Goal: Transaction & Acquisition: Book appointment/travel/reservation

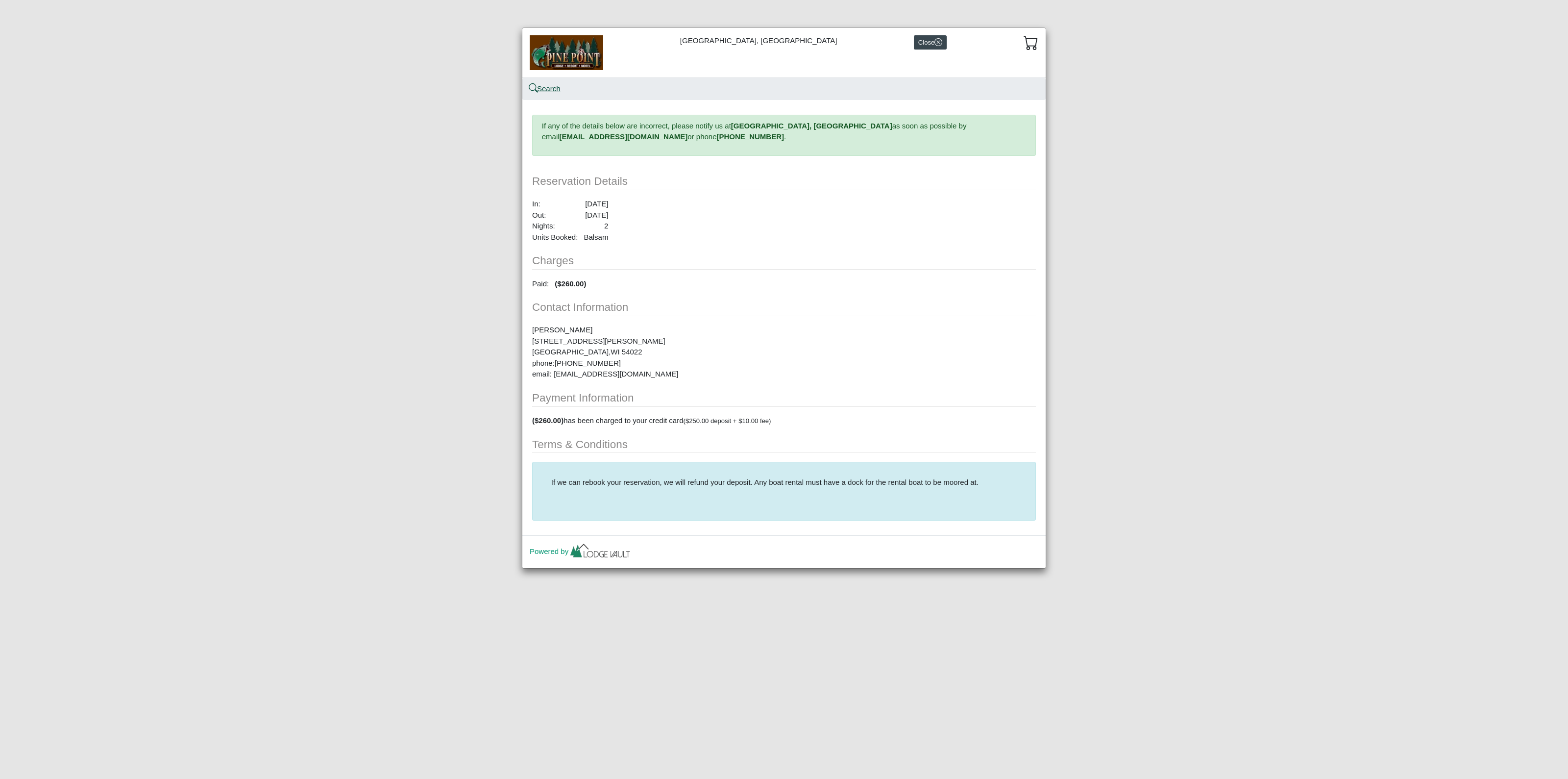
click at [551, 92] on link "Search" at bounding box center [545, 88] width 31 height 9
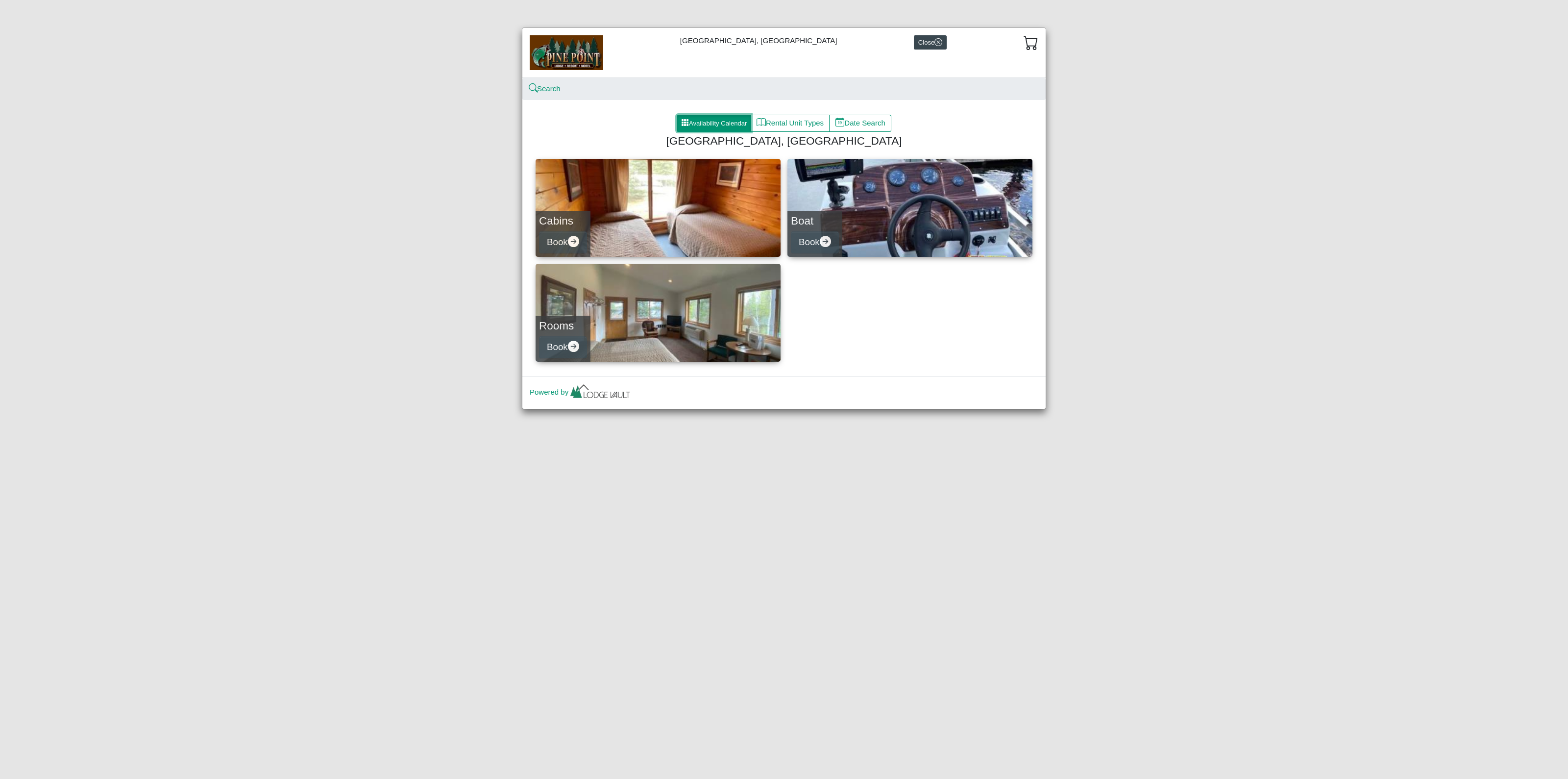
click at [723, 121] on button "Availability Calendar" at bounding box center [714, 123] width 74 height 18
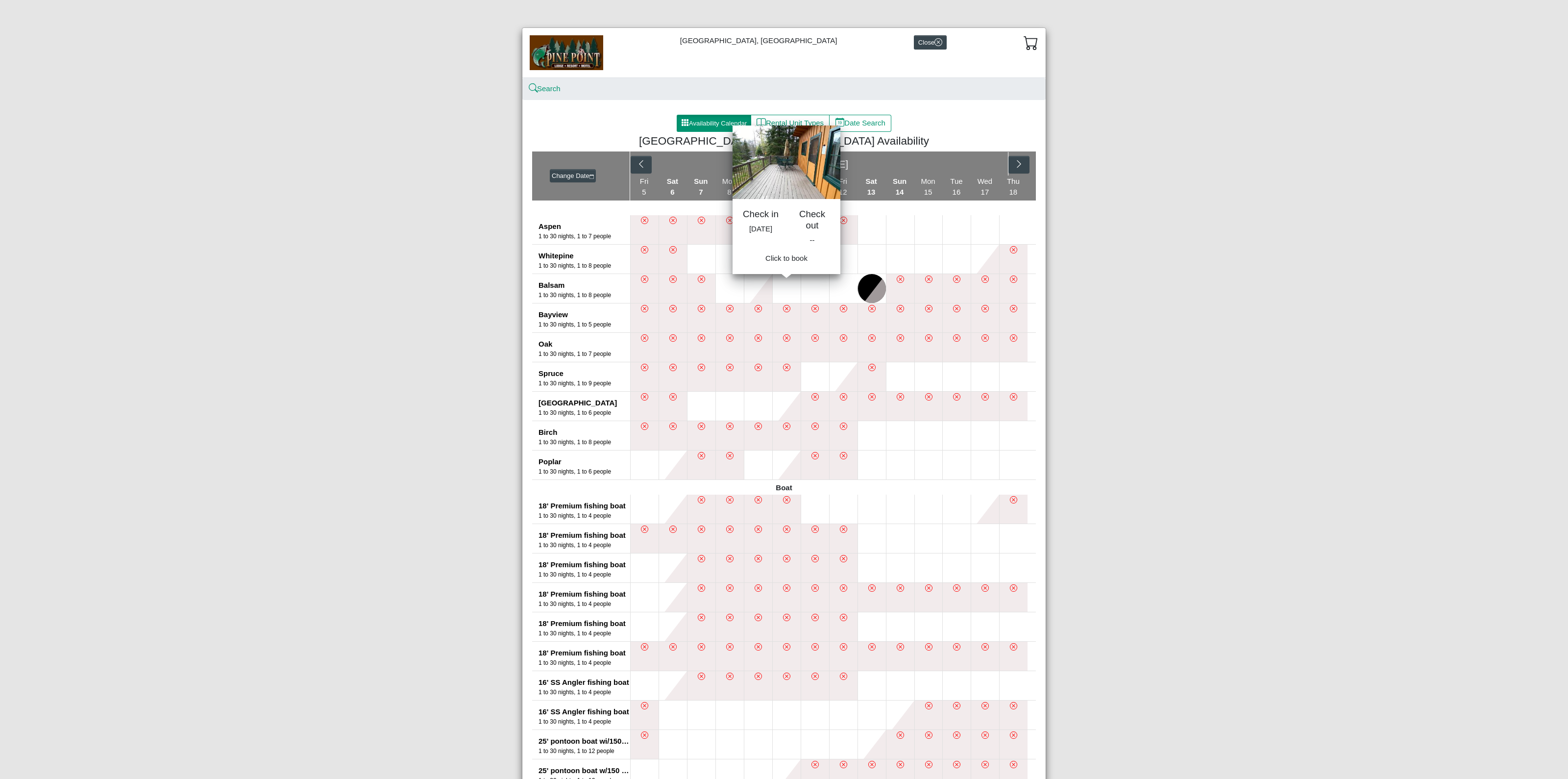
drag, startPoint x: 787, startPoint y: 294, endPoint x: 870, endPoint y: 287, distance: 83.3
click at [788, 294] on button at bounding box center [786, 288] width 28 height 29
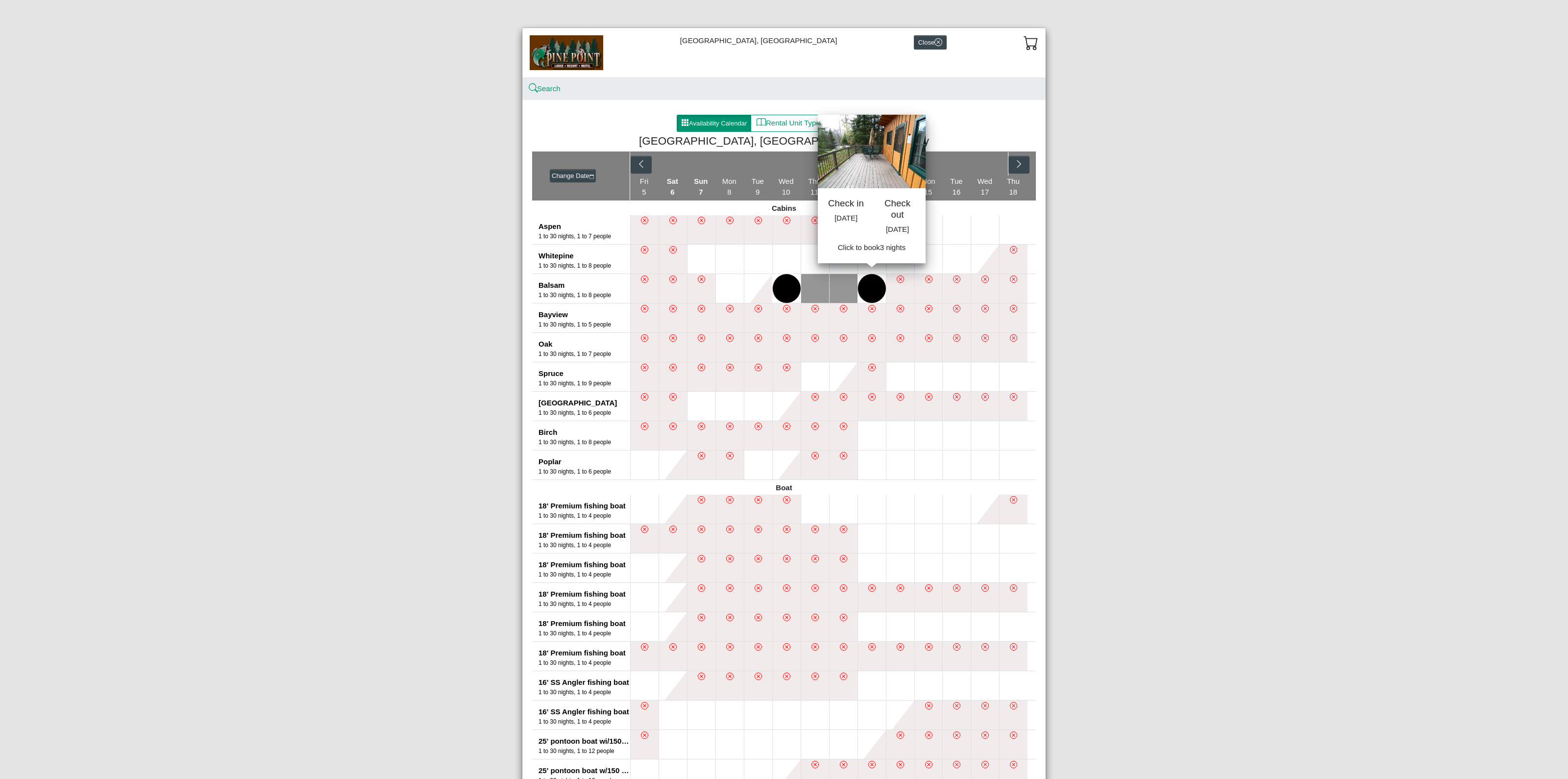
click at [858, 288] on button at bounding box center [872, 288] width 28 height 29
click at [875, 255] on span "Book 3 night s" at bounding box center [872, 250] width 44 height 9
select select "*"
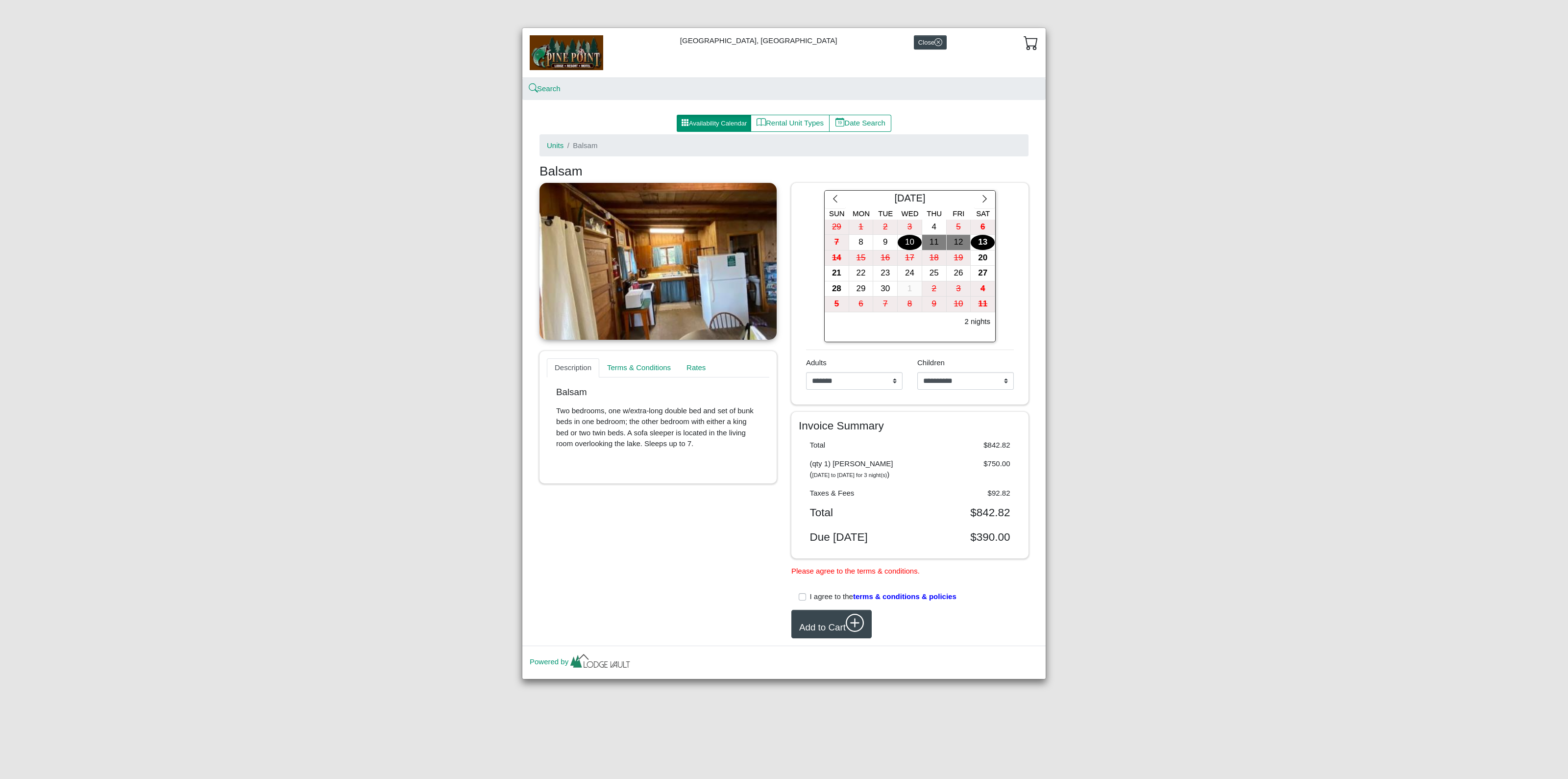
click at [986, 247] on div "13" at bounding box center [982, 242] width 24 height 15
click at [986, 255] on div "20" at bounding box center [982, 258] width 24 height 15
click at [986, 270] on div "27" at bounding box center [982, 273] width 24 height 15
click at [989, 256] on div "20" at bounding box center [982, 258] width 24 height 15
